Goal: Information Seeking & Learning: Learn about a topic

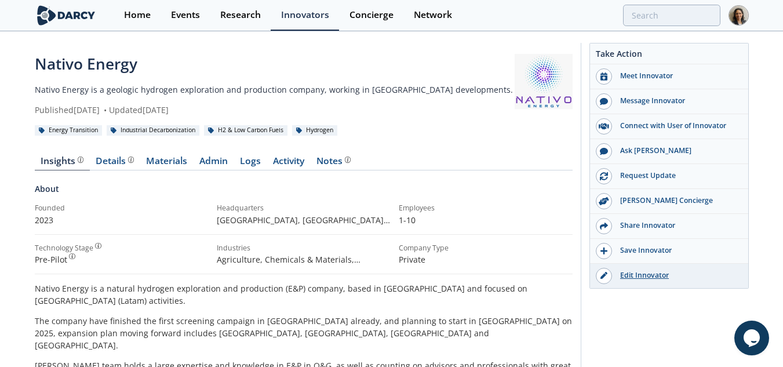
click at [638, 275] on div "Edit Innovator" at bounding box center [677, 275] width 130 height 10
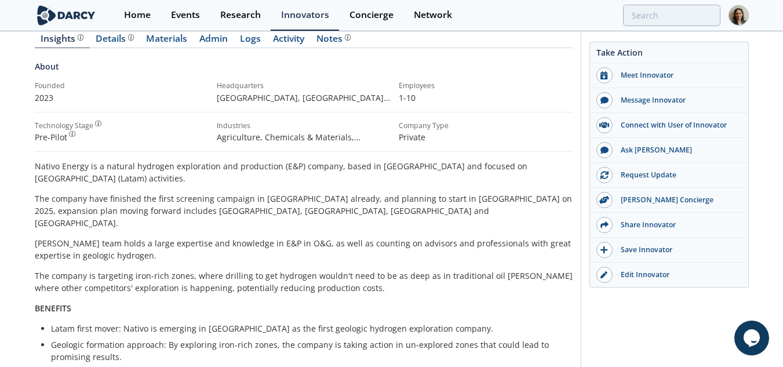
scroll to position [116, 0]
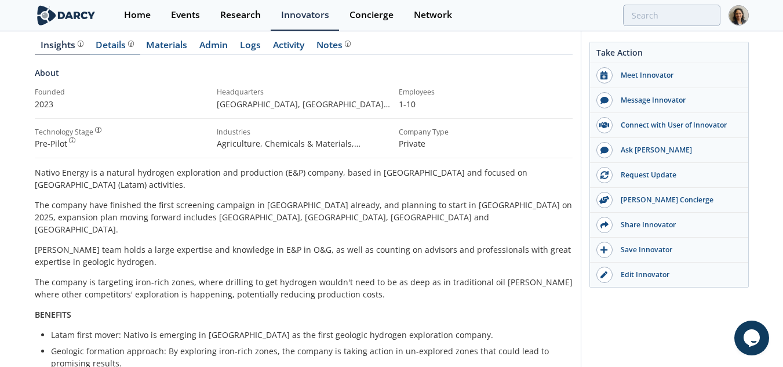
click at [112, 51] on link "Details" at bounding box center [115, 48] width 50 height 14
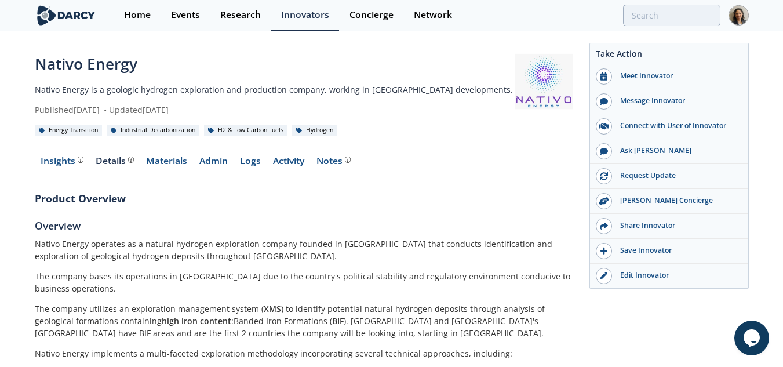
click at [181, 169] on link "Materials" at bounding box center [166, 163] width 53 height 14
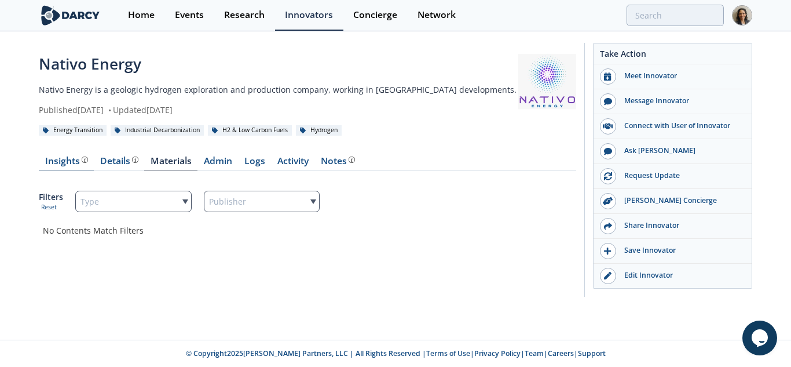
click at [62, 158] on div "Insights" at bounding box center [66, 160] width 43 height 9
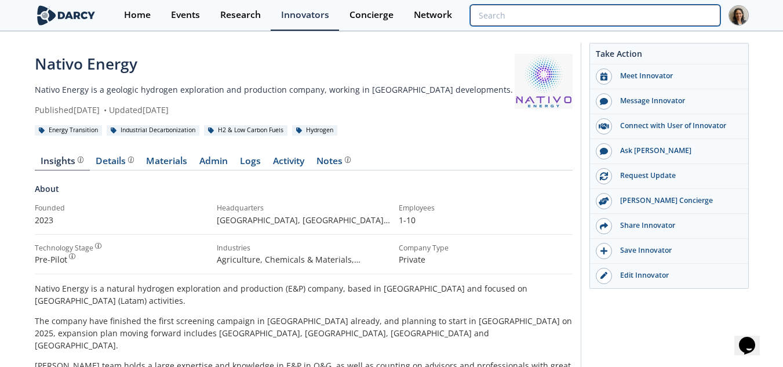
click at [690, 19] on input "search" at bounding box center [595, 15] width 250 height 21
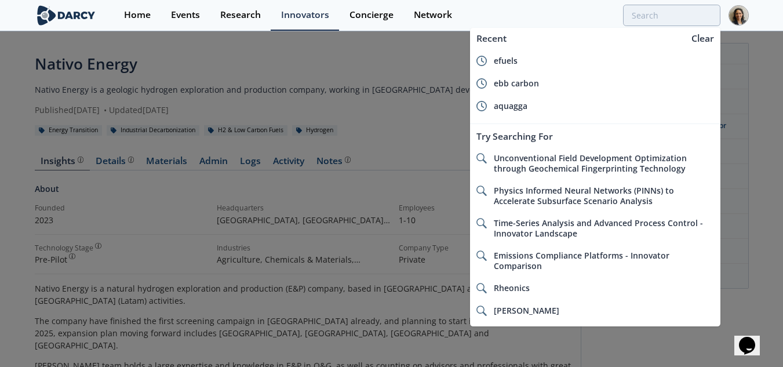
click at [760, 256] on div at bounding box center [391, 183] width 783 height 367
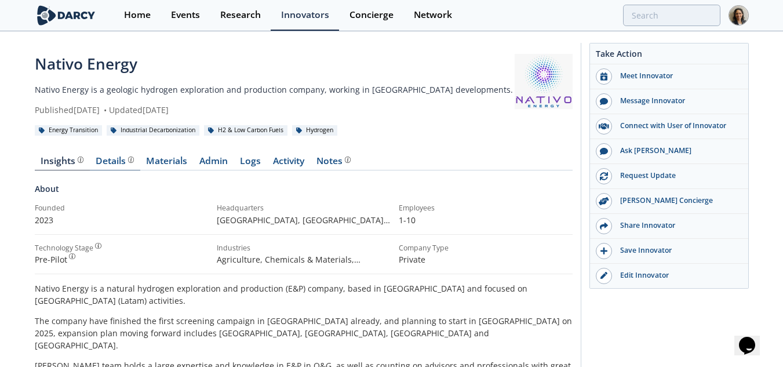
click at [126, 162] on div at bounding box center [130, 159] width 8 height 6
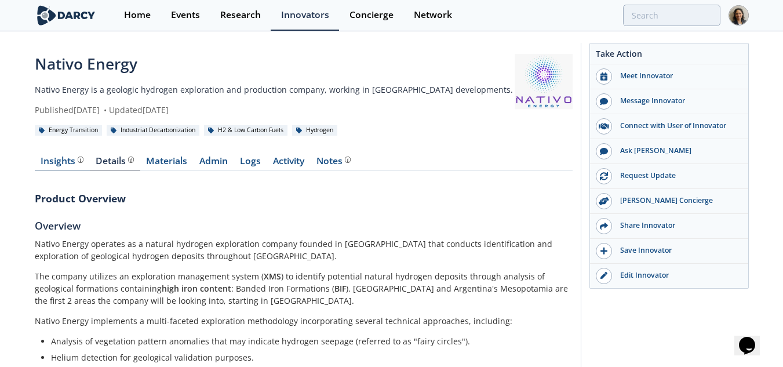
click at [72, 163] on div "Insights The Darcy Research team’s summarized opinion of the innovator, the com…" at bounding box center [62, 160] width 43 height 9
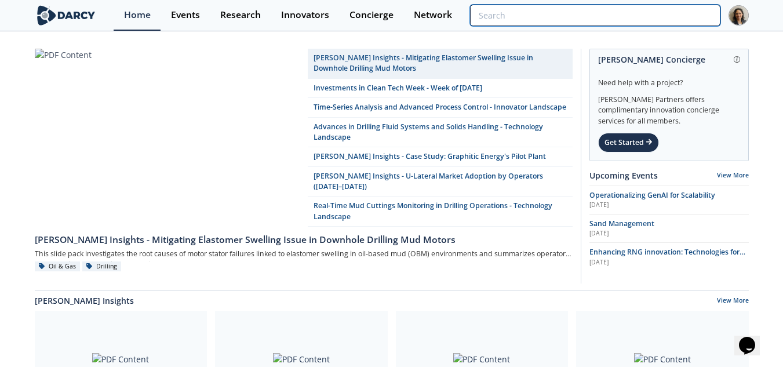
click at [652, 13] on input "search" at bounding box center [595, 15] width 250 height 21
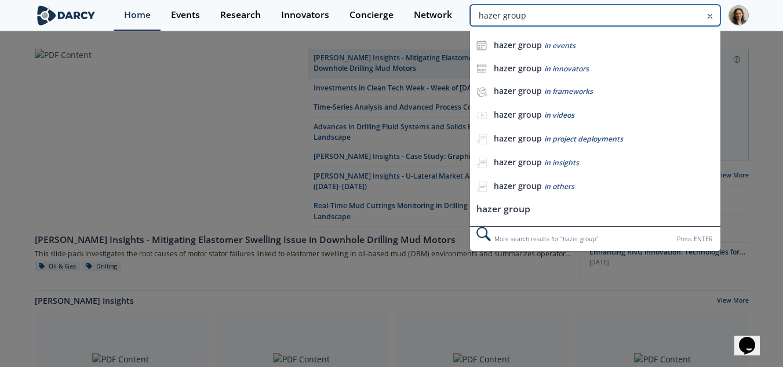
type input "hazer group"
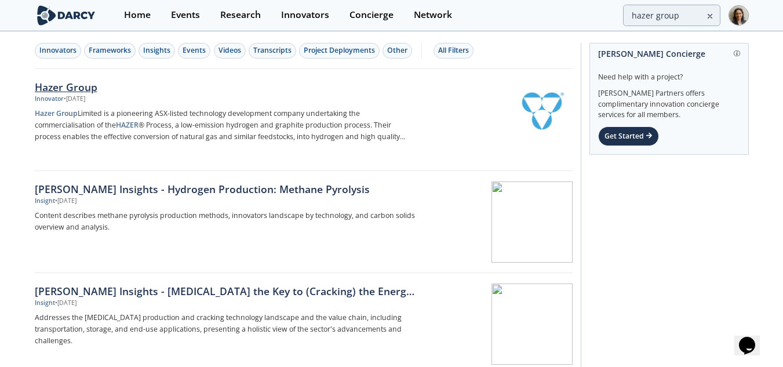
click at [300, 140] on p "Hazer Group Limited is a pioneering ASX-listed technology development company u…" at bounding box center [227, 125] width 384 height 35
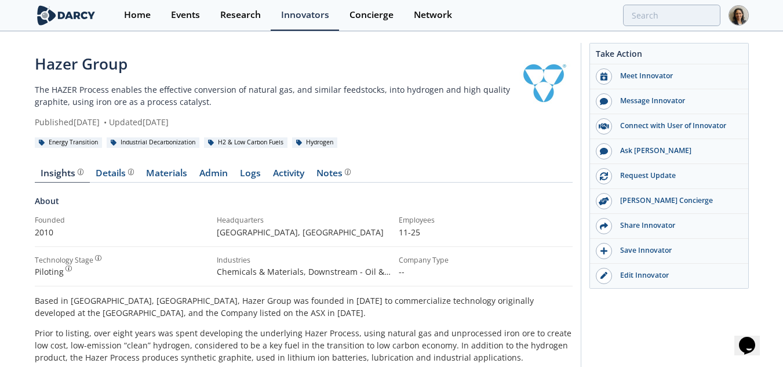
click at [104, 173] on div "Details" at bounding box center [115, 173] width 38 height 9
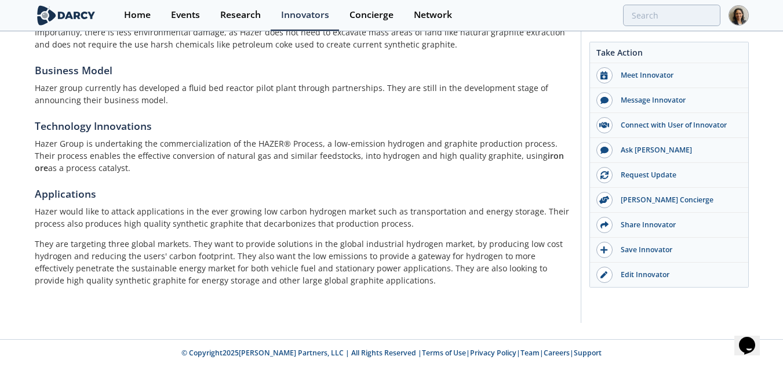
scroll to position [48, 0]
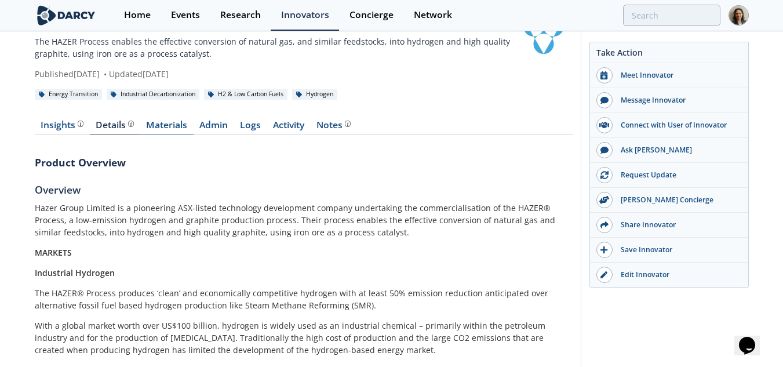
click at [181, 123] on link "Materials" at bounding box center [166, 128] width 53 height 14
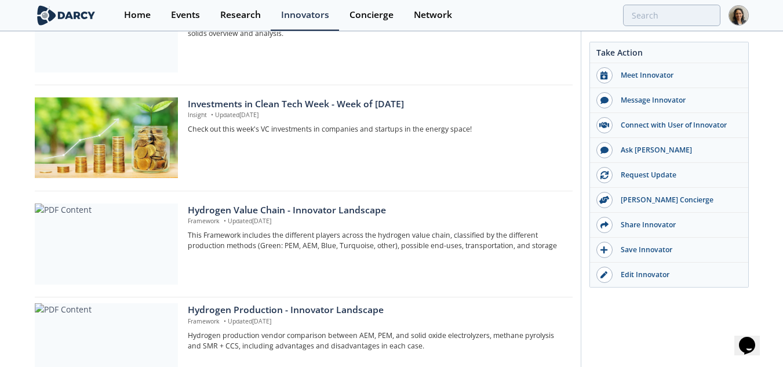
scroll to position [116, 0]
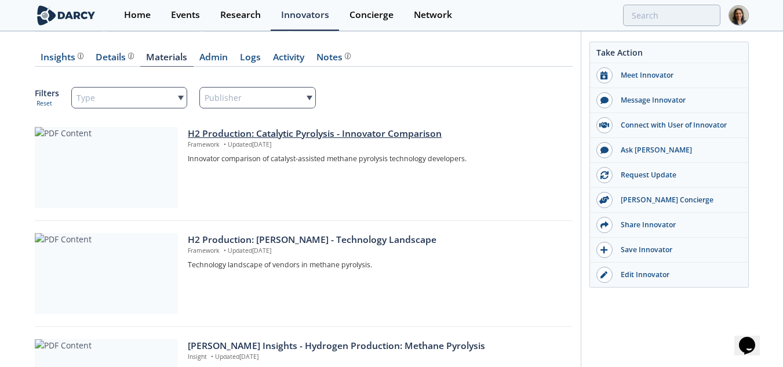
click at [89, 169] on div at bounding box center [106, 167] width 143 height 81
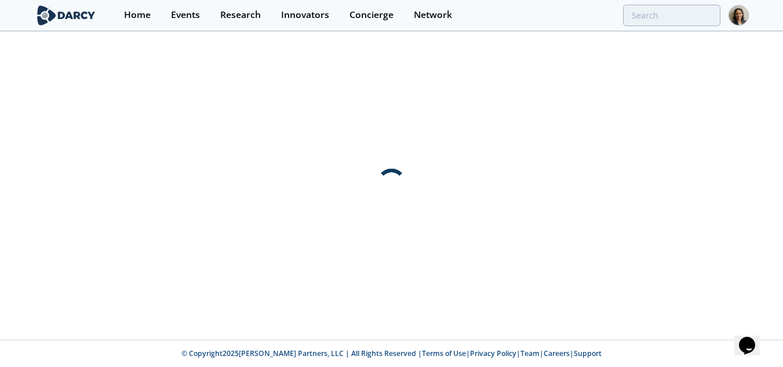
scroll to position [0, 0]
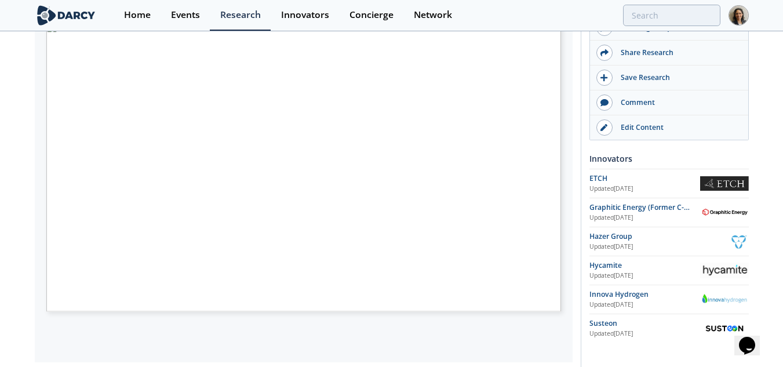
scroll to position [232, 0]
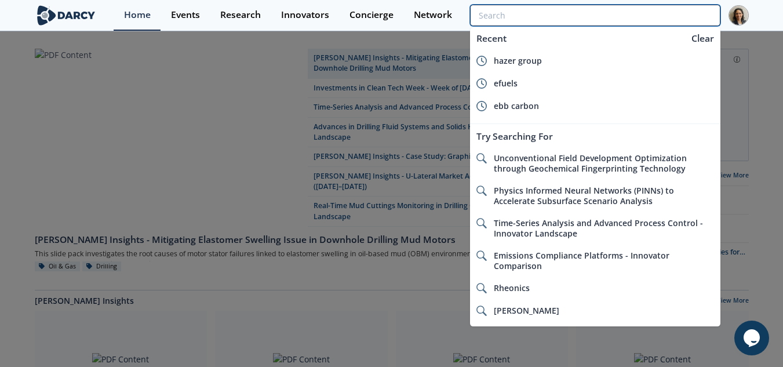
click at [677, 22] on input "search" at bounding box center [595, 15] width 250 height 21
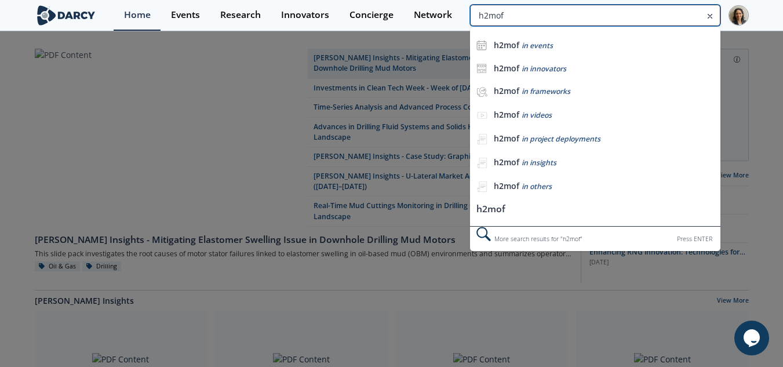
type input "h2mof"
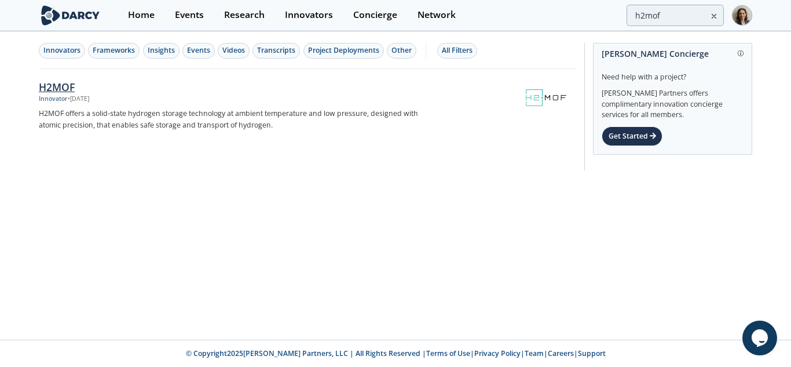
click at [366, 105] on div "H2MOF Innovator • Jun 17, 2024 H2MOF offers a solid-state hydrogen storage tech…" at bounding box center [235, 119] width 392 height 81
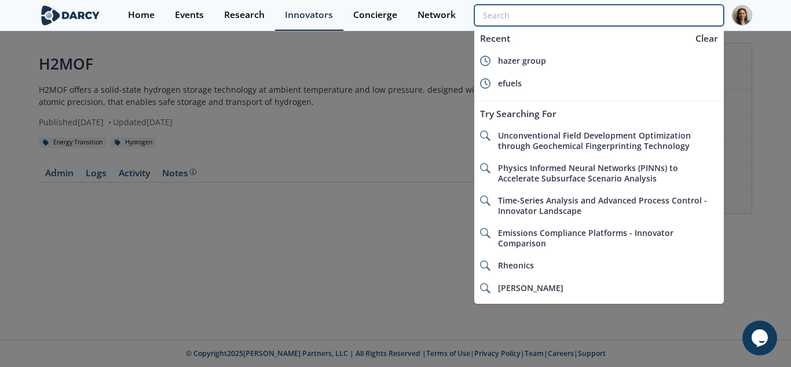
click at [670, 14] on input "search" at bounding box center [600, 15] width 250 height 21
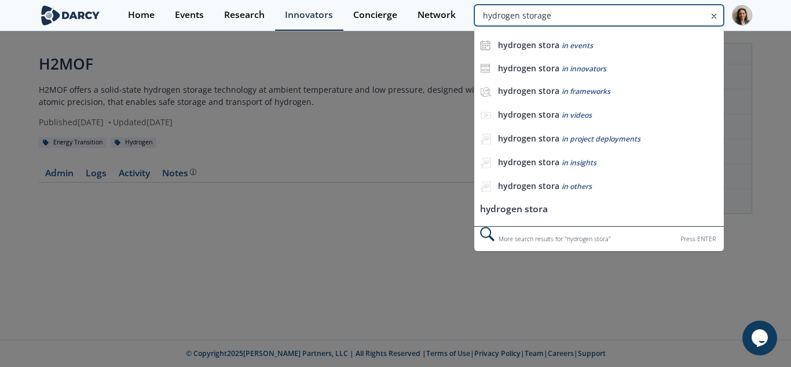
type input "hydrogen storage"
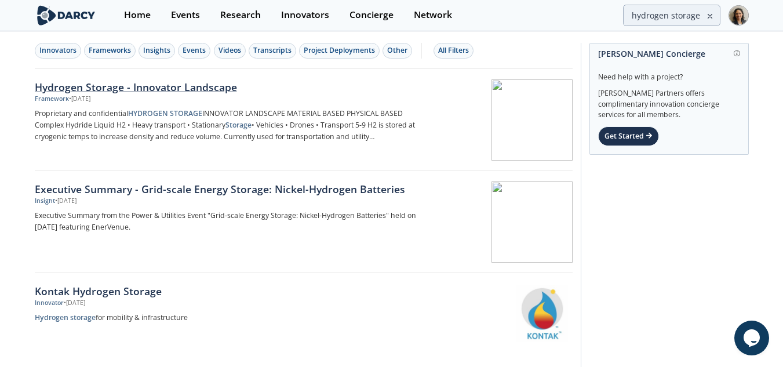
click at [269, 109] on p "Proprietary and confidential HYDROGEN STORAGE INNOVATOR LANDSCAPE MATERIAL BASE…" at bounding box center [227, 125] width 384 height 35
